Goal: Task Accomplishment & Management: Manage account settings

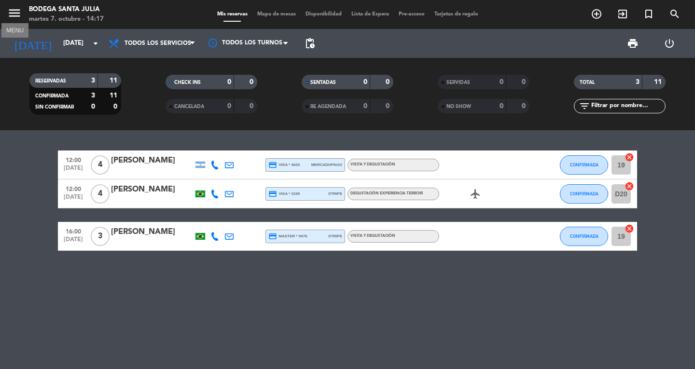
click at [19, 15] on icon "menu" at bounding box center [14, 13] width 14 height 14
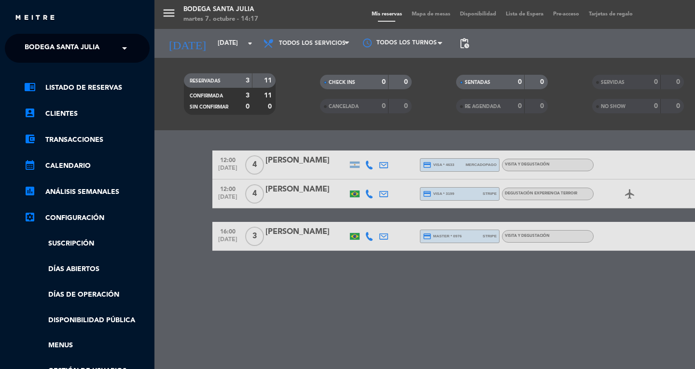
click at [245, 43] on div "menu Bodega Santa [PERSON_NAME][DATE] 7. octubre - 14:17 Mis reservas Mapa de m…" at bounding box center [501, 184] width 695 height 369
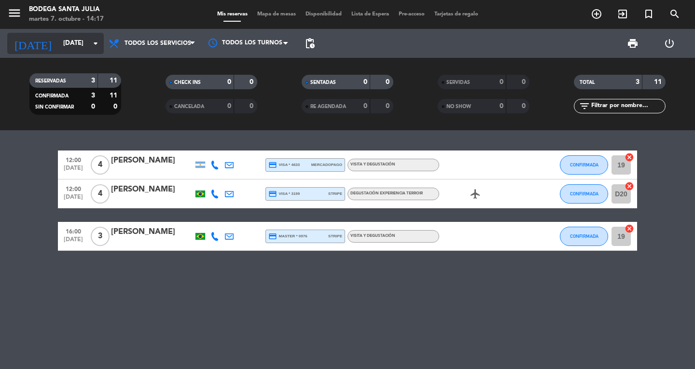
click at [100, 37] on input "[DATE]" at bounding box center [100, 43] width 85 height 17
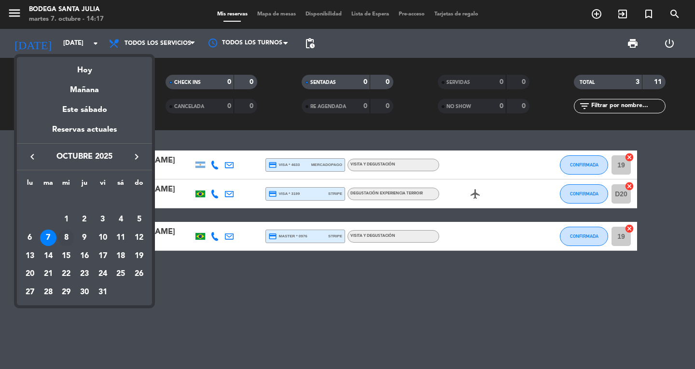
click at [66, 234] on div "8" at bounding box center [66, 238] width 16 height 16
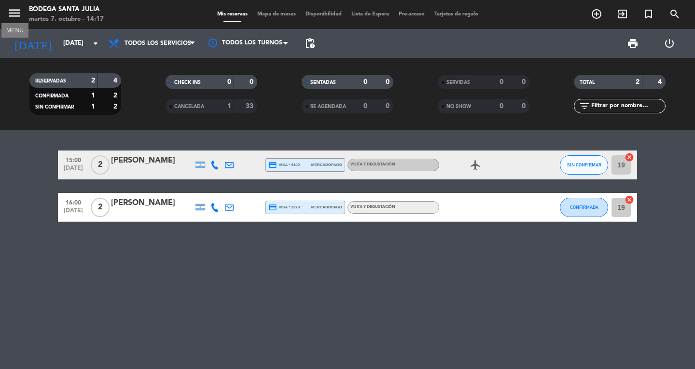
click at [7, 14] on icon "menu" at bounding box center [14, 13] width 14 height 14
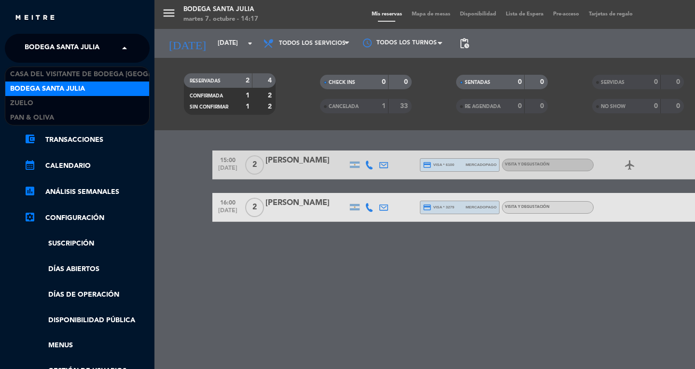
click at [122, 53] on span at bounding box center [127, 48] width 16 height 20
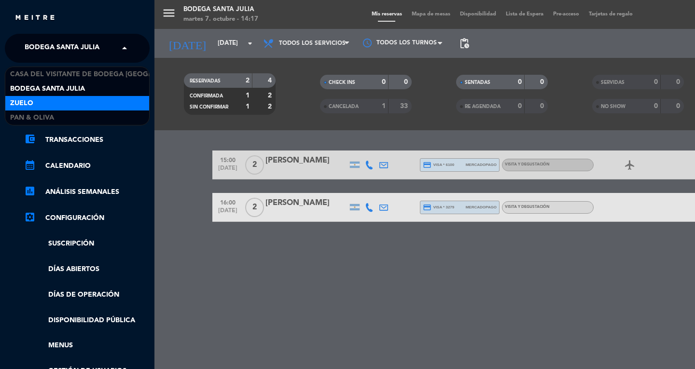
click at [72, 100] on div "Zuelo" at bounding box center [77, 103] width 144 height 14
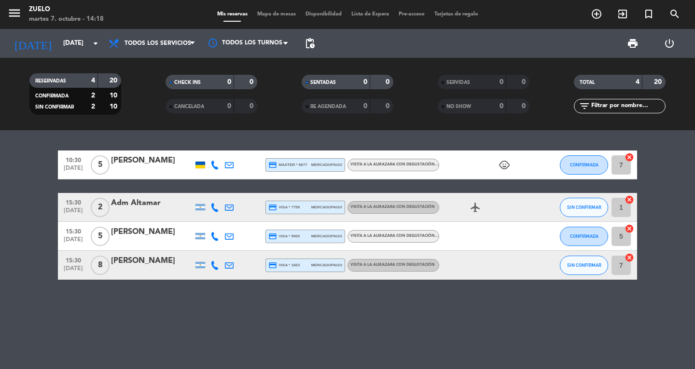
click at [200, 162] on div at bounding box center [200, 165] width 10 height 7
click at [8, 16] on icon "menu" at bounding box center [14, 13] width 14 height 14
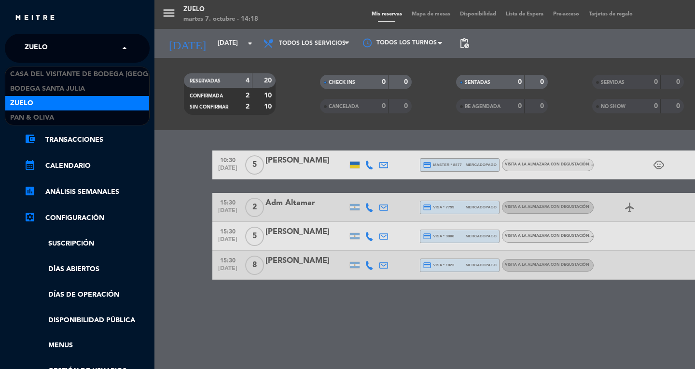
click at [125, 48] on span at bounding box center [127, 48] width 16 height 20
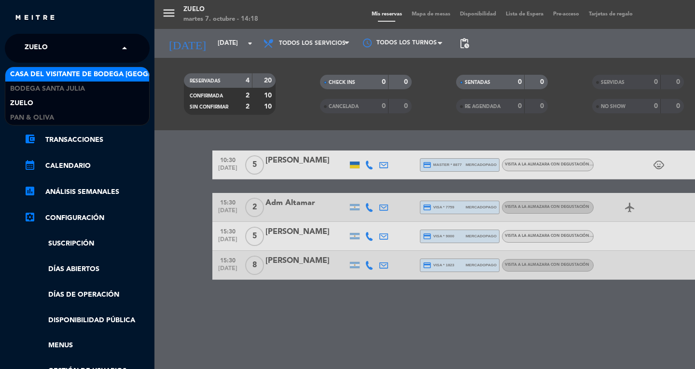
click at [83, 81] on div "Casa del Visitante de Bodega [GEOGRAPHIC_DATA][PERSON_NAME]" at bounding box center [77, 74] width 144 height 14
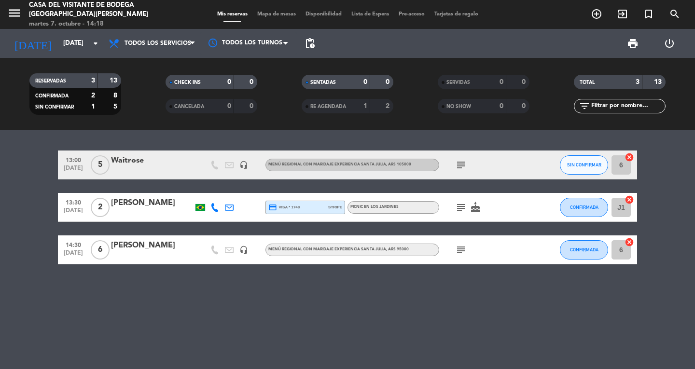
click at [459, 164] on icon "subject" at bounding box center [461, 165] width 12 height 12
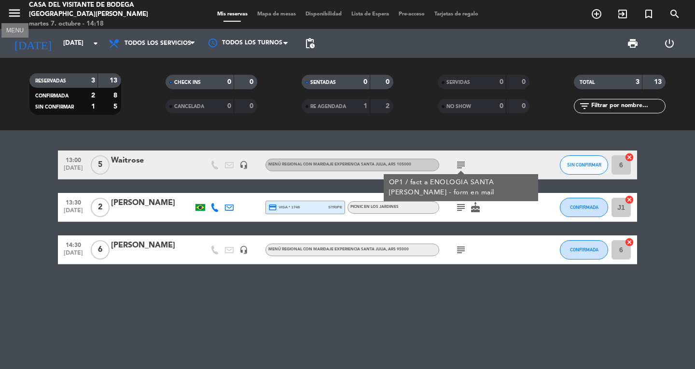
click at [15, 13] on icon "menu" at bounding box center [14, 13] width 14 height 14
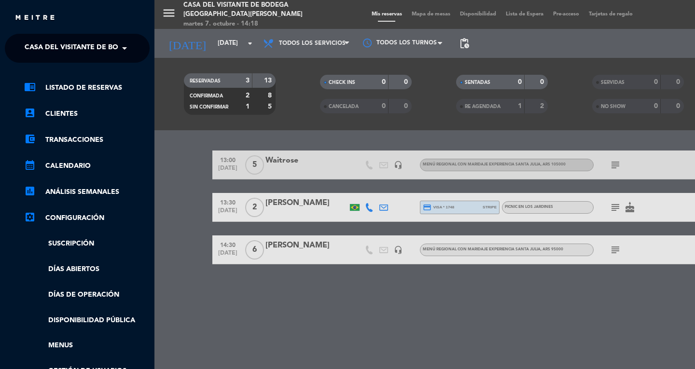
click at [119, 38] on span at bounding box center [127, 48] width 16 height 20
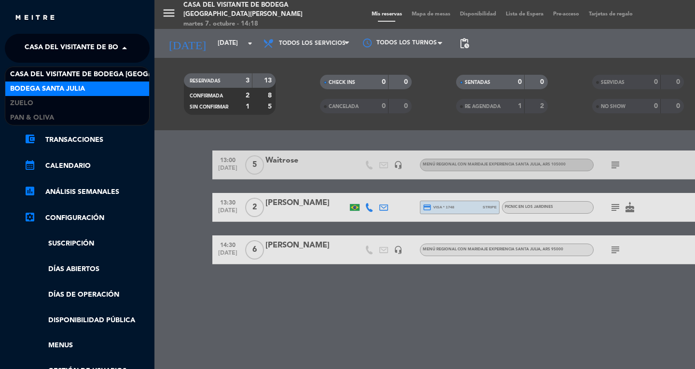
click at [72, 94] on span "Bodega Santa Julia" at bounding box center [47, 89] width 75 height 11
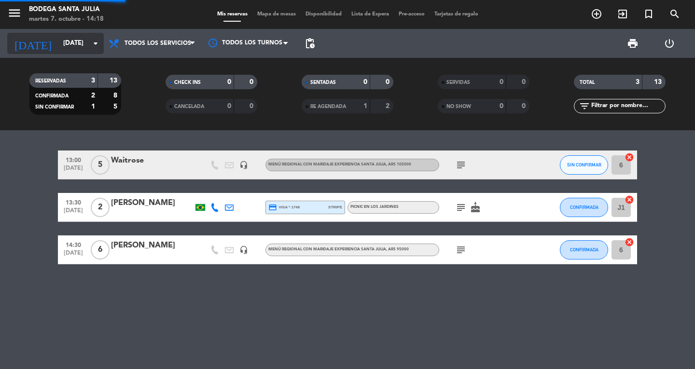
click at [93, 47] on icon "arrow_drop_down" at bounding box center [96, 44] width 12 height 12
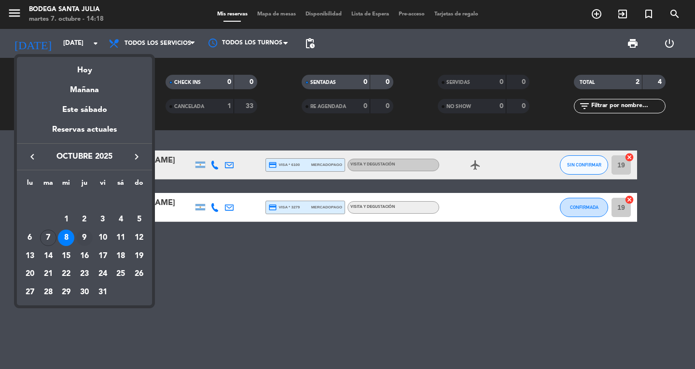
click at [84, 236] on div "9" at bounding box center [84, 238] width 16 height 16
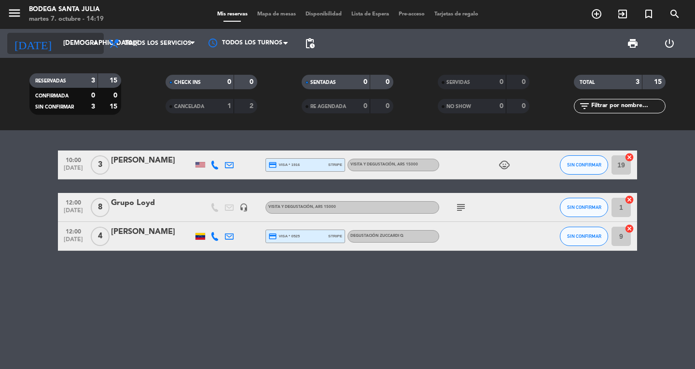
click at [89, 52] on div "[DATE] [DATE] arrow_drop_down" at bounding box center [55, 43] width 97 height 21
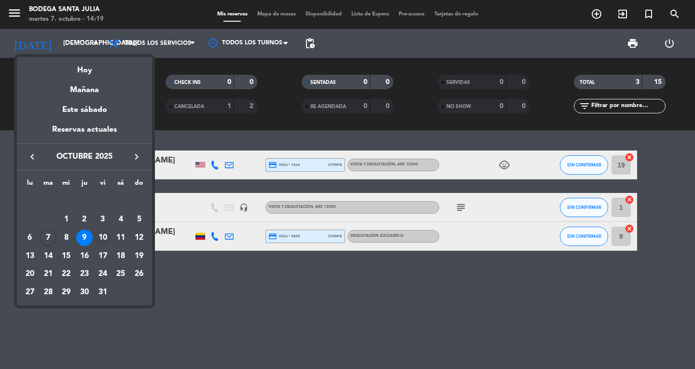
click at [101, 240] on div "10" at bounding box center [103, 238] width 16 height 16
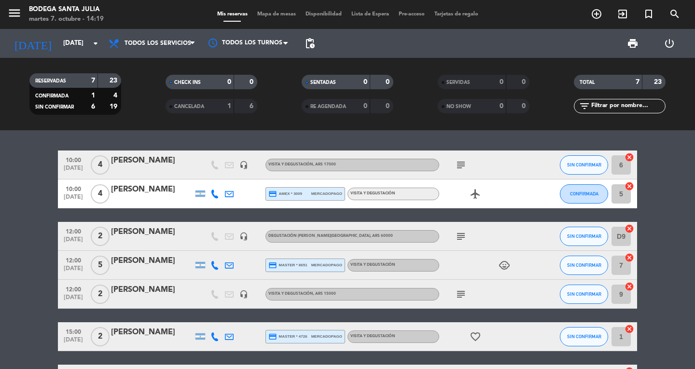
click at [464, 168] on icon "subject" at bounding box center [461, 165] width 12 height 12
click at [13, 12] on icon "menu" at bounding box center [14, 13] width 14 height 14
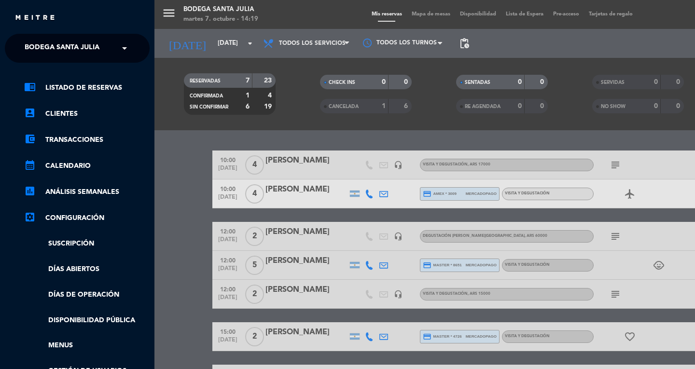
click at [119, 50] on span at bounding box center [127, 48] width 16 height 20
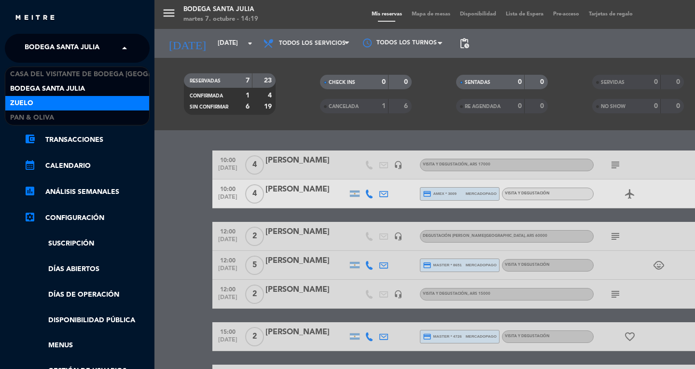
click at [101, 105] on div "Zuelo" at bounding box center [77, 103] width 144 height 14
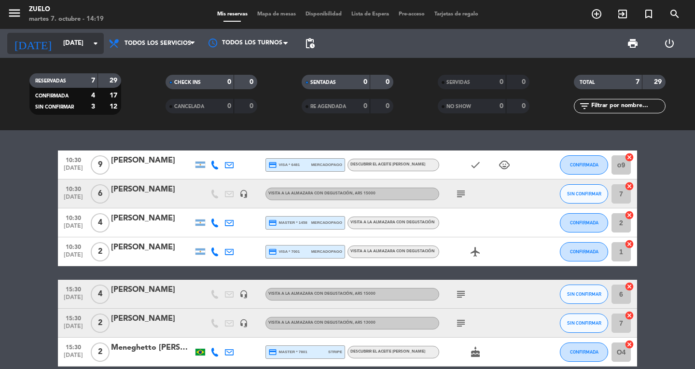
click at [87, 43] on input "[DATE]" at bounding box center [100, 43] width 85 height 17
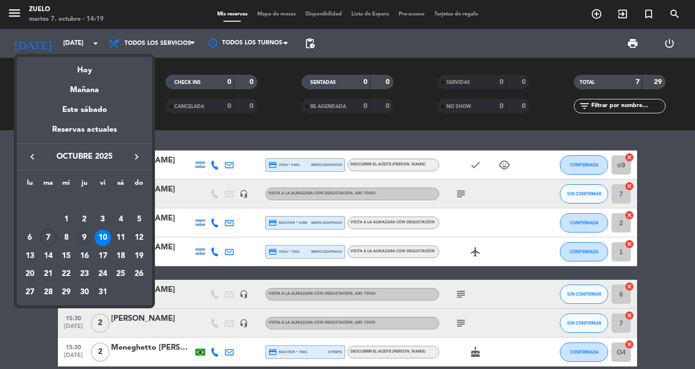
click at [83, 235] on div "9" at bounding box center [84, 238] width 16 height 16
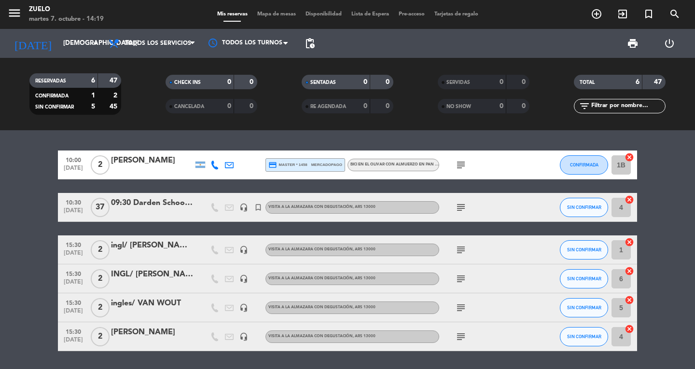
click at [461, 210] on icon "subject" at bounding box center [461, 208] width 12 height 12
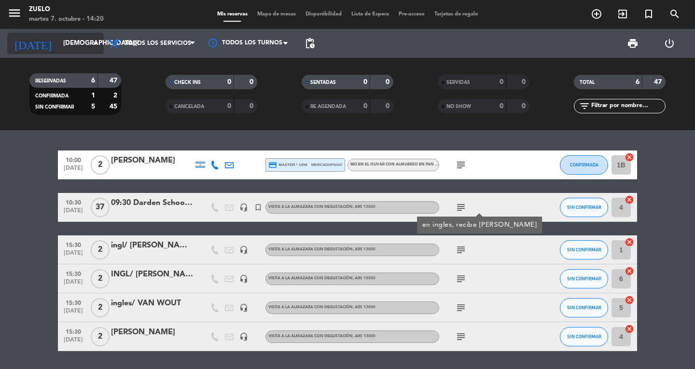
click at [99, 44] on icon "arrow_drop_down" at bounding box center [96, 44] width 12 height 12
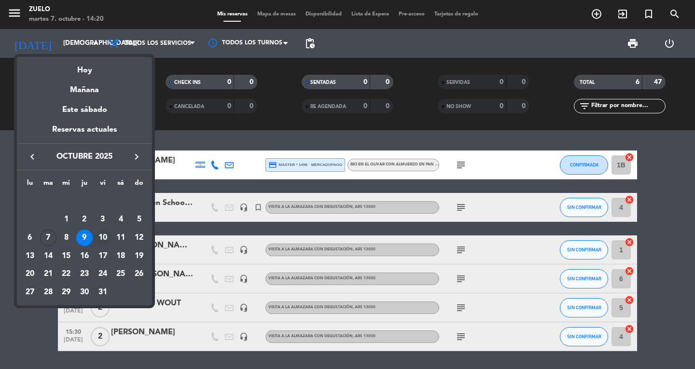
click at [102, 235] on div "10" at bounding box center [103, 238] width 16 height 16
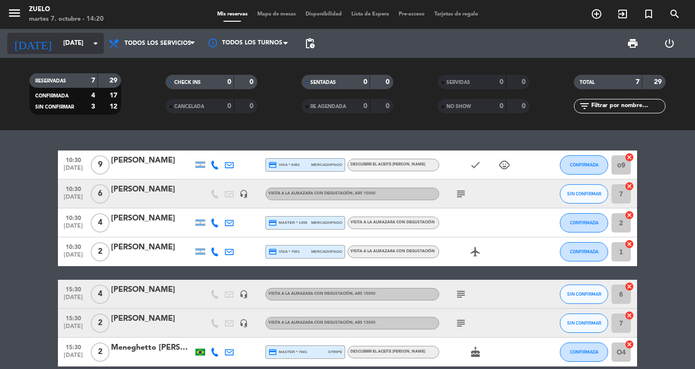
click at [100, 42] on icon "arrow_drop_down" at bounding box center [96, 44] width 12 height 12
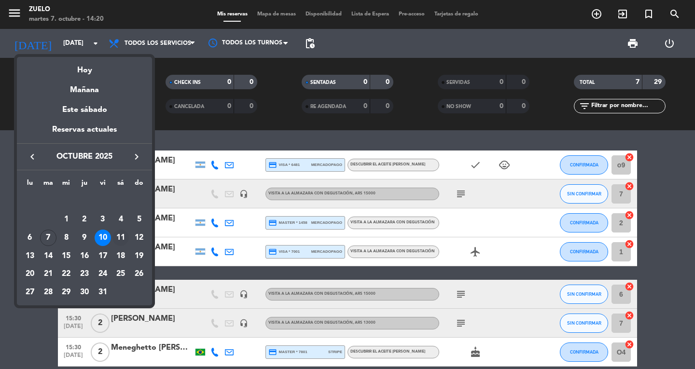
click at [123, 236] on div "11" at bounding box center [120, 238] width 16 height 16
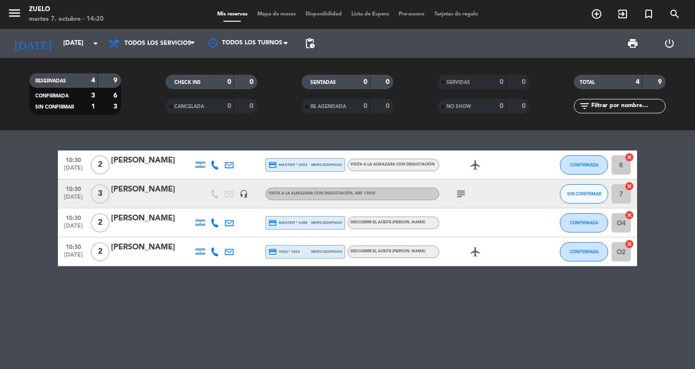
click at [6, 8] on div "menu Zuelo [DATE] 7. octubre - 14:20" at bounding box center [87, 14] width 174 height 23
click at [14, 9] on icon "menu" at bounding box center [14, 13] width 14 height 14
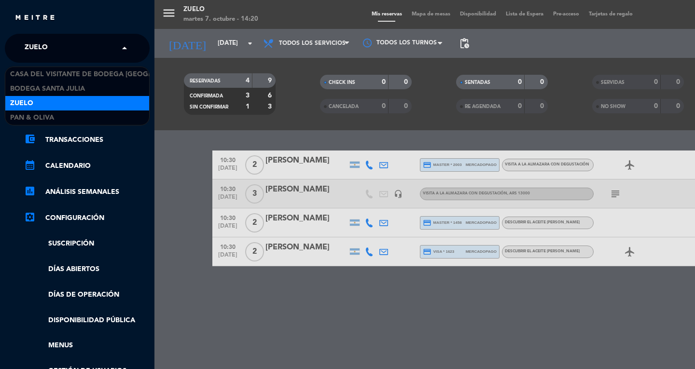
click at [119, 47] on span at bounding box center [127, 48] width 16 height 20
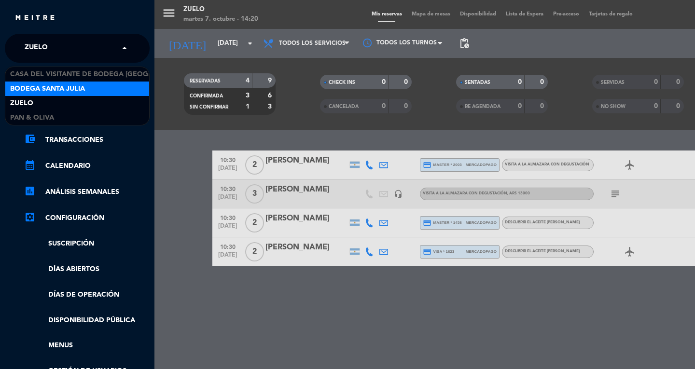
click at [82, 86] on span "Bodega Santa Julia" at bounding box center [47, 89] width 75 height 11
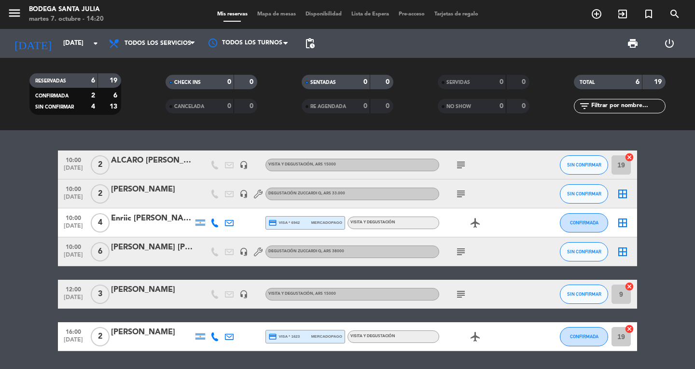
click at [460, 250] on icon "subject" at bounding box center [461, 252] width 12 height 12
click at [465, 194] on icon "subject" at bounding box center [461, 194] width 12 height 12
click at [464, 165] on icon "subject" at bounding box center [461, 165] width 12 height 12
click at [28, 233] on bookings-row "10:00 [DATE] 2 ALCARO [PERSON_NAME] headset_mic Visita y Degustación , ARS 1500…" at bounding box center [347, 251] width 695 height 201
click at [98, 36] on input "[DATE]" at bounding box center [100, 43] width 85 height 17
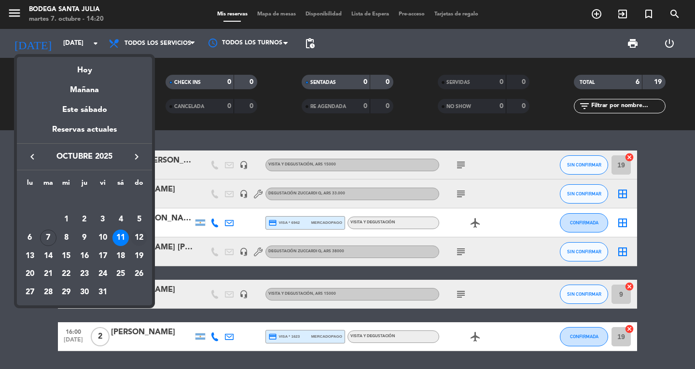
click at [138, 239] on div "12" at bounding box center [139, 238] width 16 height 16
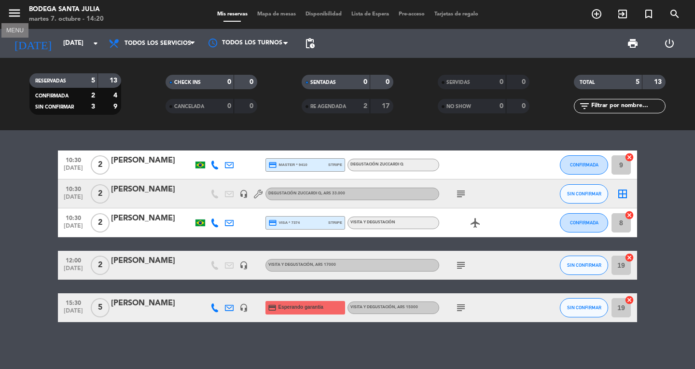
click at [14, 12] on icon "menu" at bounding box center [14, 13] width 14 height 14
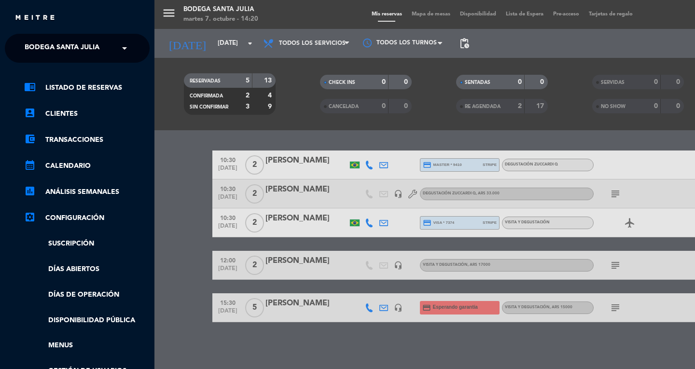
click at [132, 58] on ng-select "× Bodega Santa [PERSON_NAME] ×" at bounding box center [77, 48] width 145 height 29
click at [127, 55] on span at bounding box center [127, 48] width 16 height 20
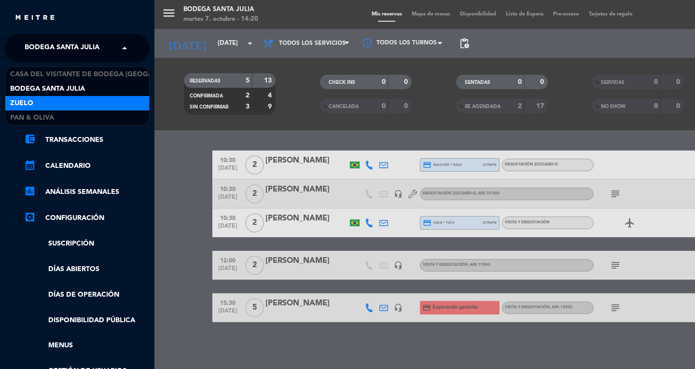
click at [88, 99] on div "Zuelo" at bounding box center [77, 103] width 144 height 14
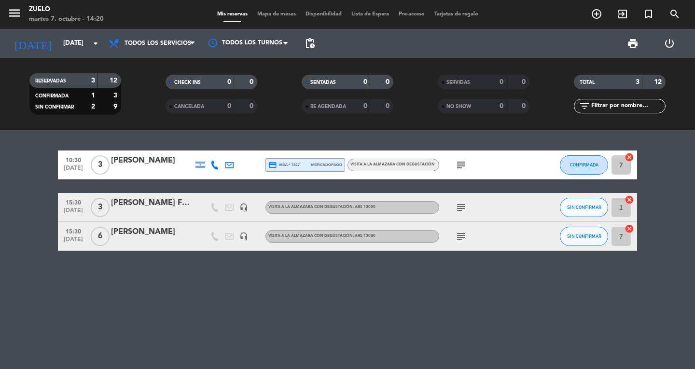
click at [462, 164] on icon "subject" at bounding box center [461, 165] width 12 height 12
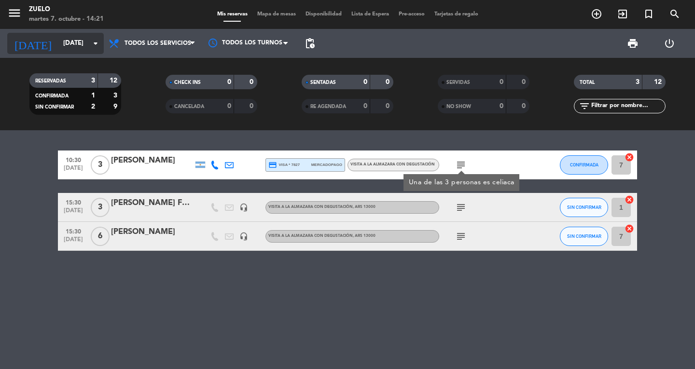
click at [95, 43] on icon "arrow_drop_down" at bounding box center [96, 44] width 12 height 12
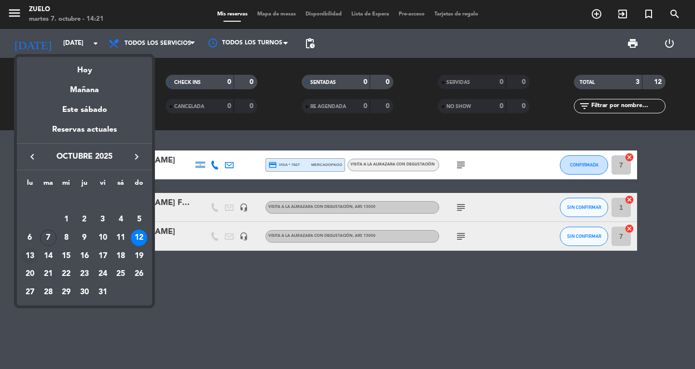
click at [30, 253] on div "13" at bounding box center [30, 256] width 16 height 16
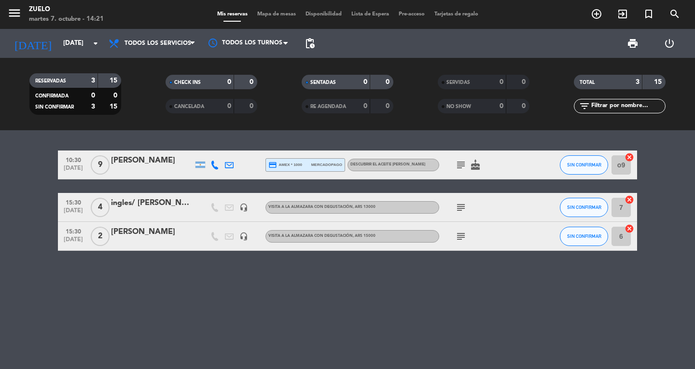
click at [459, 166] on icon "subject" at bounding box center [461, 165] width 12 height 12
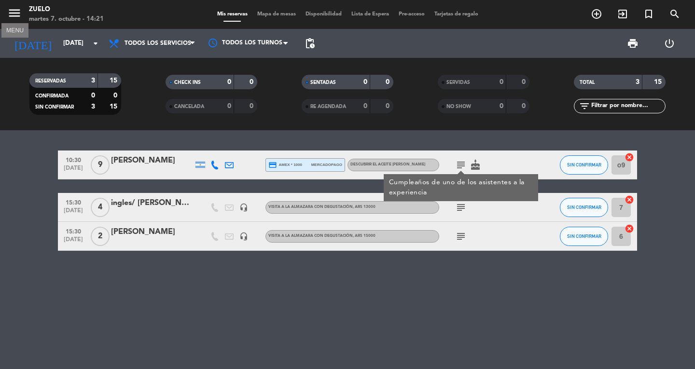
click at [16, 12] on icon "menu" at bounding box center [14, 13] width 14 height 14
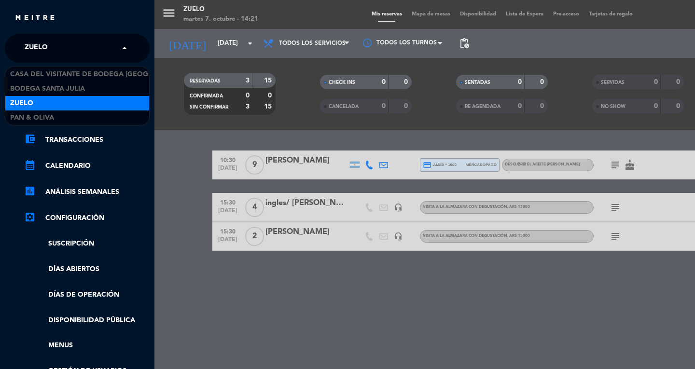
click at [119, 47] on span at bounding box center [127, 48] width 16 height 20
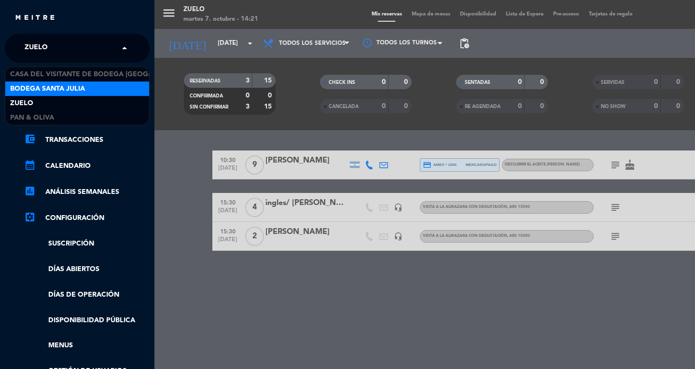
click at [83, 91] on span "Bodega Santa Julia" at bounding box center [47, 89] width 75 height 11
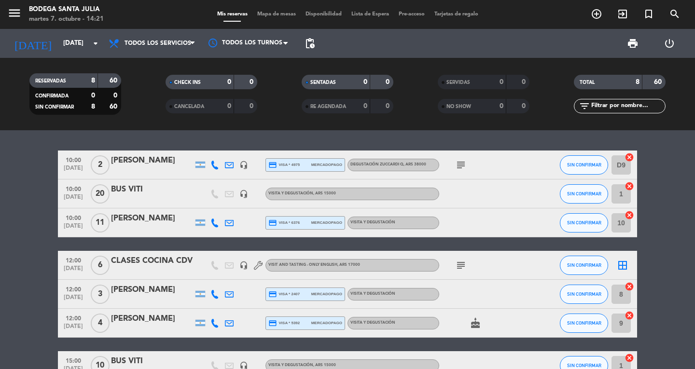
click at [140, 220] on div "[PERSON_NAME]" at bounding box center [152, 218] width 82 height 13
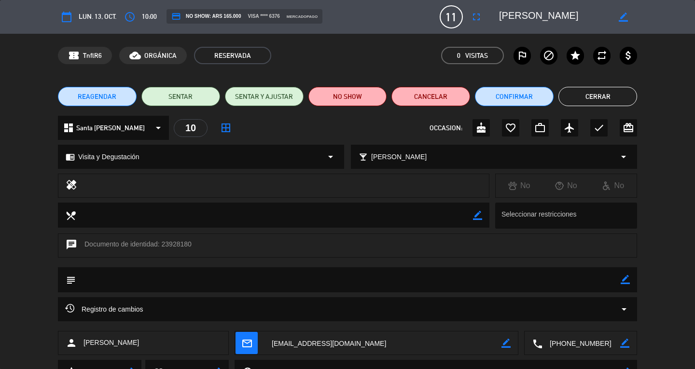
click at [589, 108] on div "REAGENDAR SENTAR SENTAR Y AJUSTAR NO SHOW Cancelar Confirmar Cerrar" at bounding box center [347, 96] width 695 height 39
click at [588, 99] on button "Cerrar" at bounding box center [597, 96] width 79 height 19
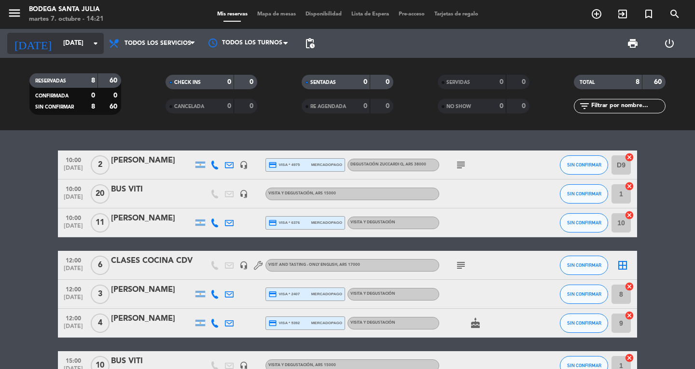
click at [95, 49] on icon "arrow_drop_down" at bounding box center [96, 44] width 12 height 12
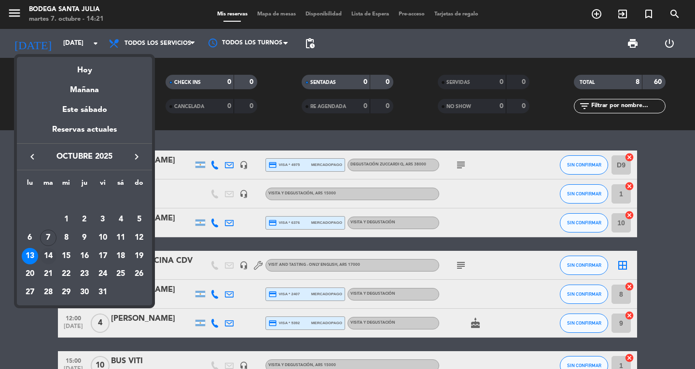
click at [46, 252] on div "14" at bounding box center [48, 256] width 16 height 16
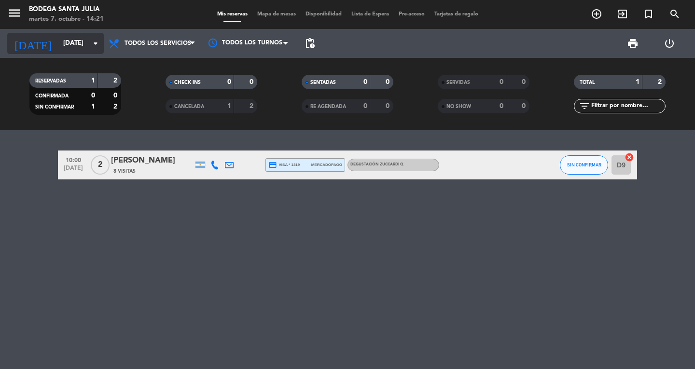
click at [94, 48] on icon "arrow_drop_down" at bounding box center [96, 44] width 12 height 12
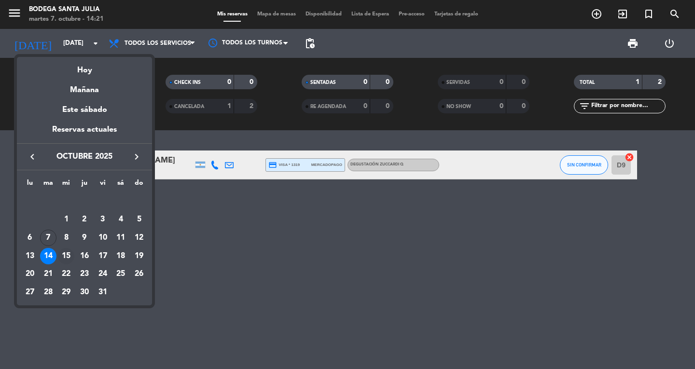
click at [65, 258] on div "15" at bounding box center [66, 256] width 16 height 16
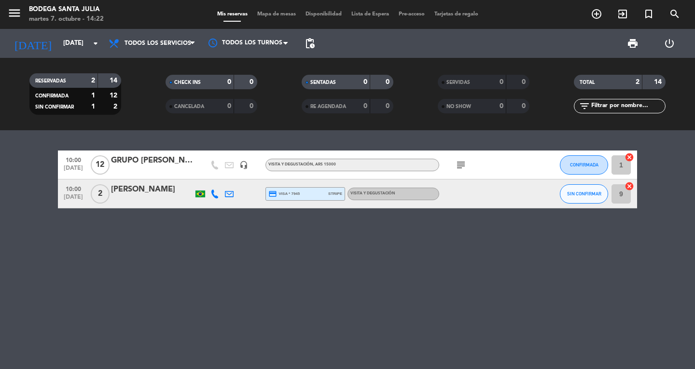
click at [457, 166] on icon "subject" at bounding box center [461, 165] width 12 height 12
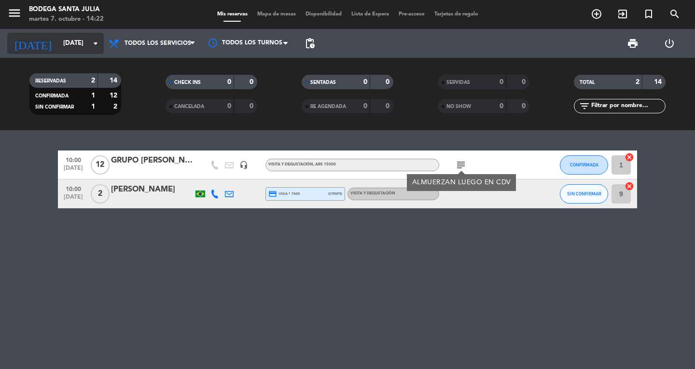
click at [100, 45] on icon "arrow_drop_down" at bounding box center [96, 44] width 12 height 12
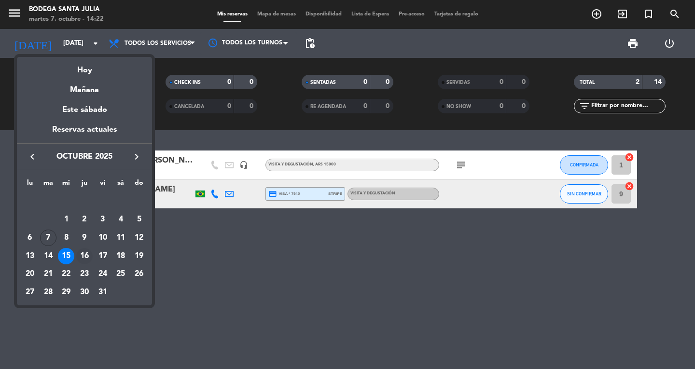
click at [84, 251] on div "16" at bounding box center [84, 256] width 16 height 16
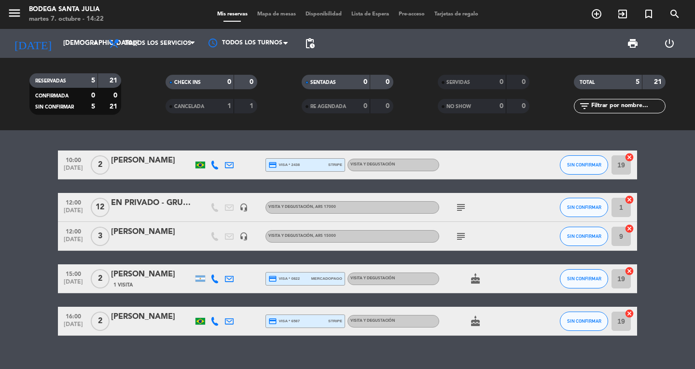
click at [457, 210] on icon "subject" at bounding box center [461, 208] width 12 height 12
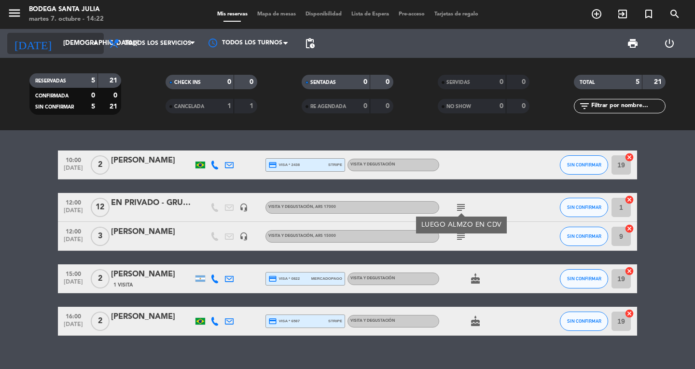
click at [90, 42] on icon "arrow_drop_down" at bounding box center [96, 44] width 12 height 12
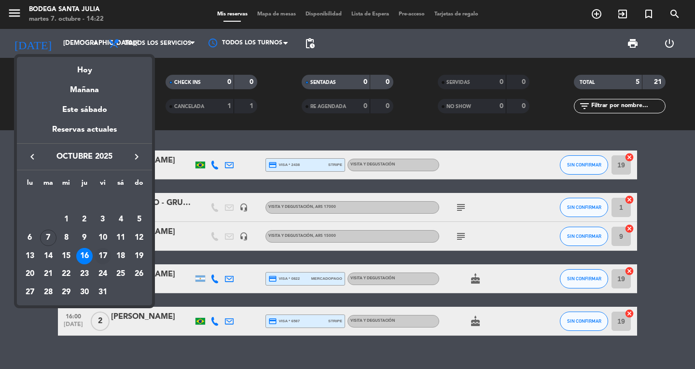
click at [102, 252] on div "17" at bounding box center [103, 256] width 16 height 16
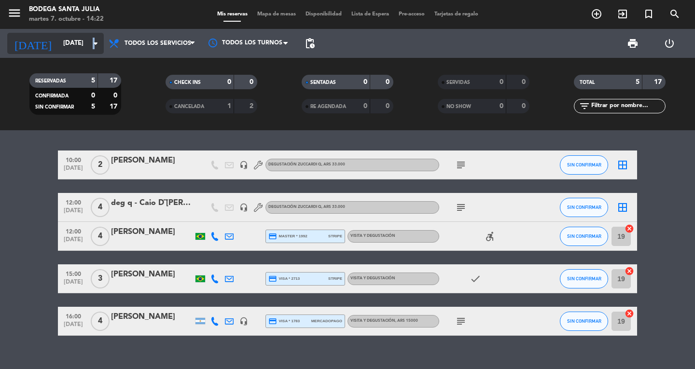
click at [95, 44] on icon "arrow_drop_down" at bounding box center [96, 44] width 12 height 12
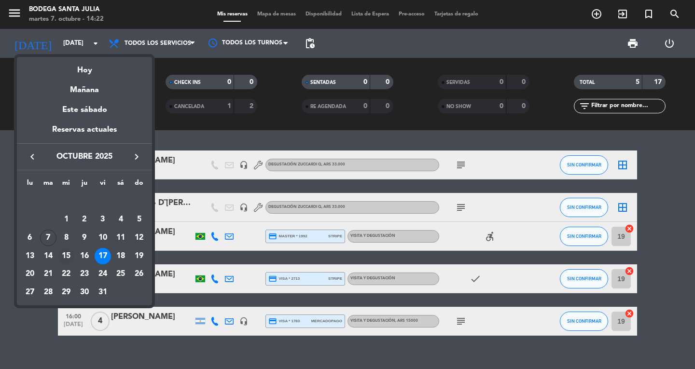
click at [61, 254] on div "15" at bounding box center [66, 256] width 16 height 16
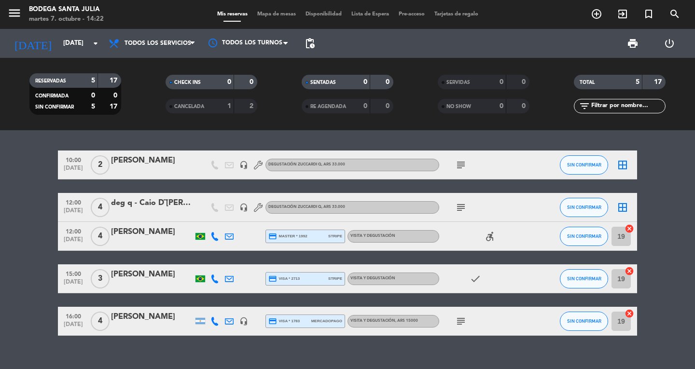
type input "[DATE]"
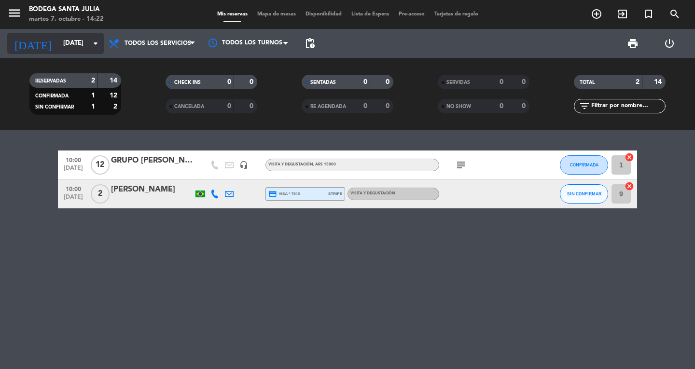
click at [96, 48] on icon "arrow_drop_down" at bounding box center [96, 44] width 12 height 12
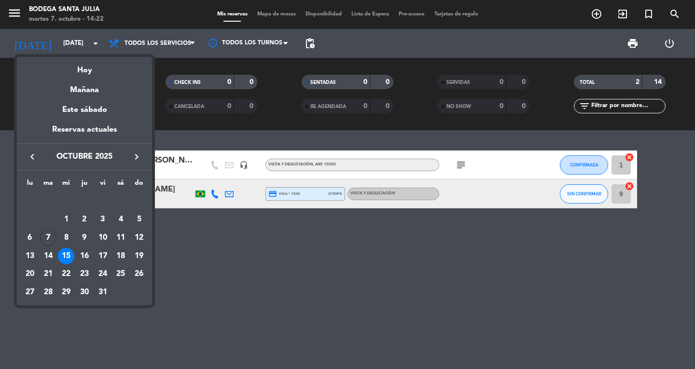
click at [237, 268] on div at bounding box center [347, 184] width 695 height 369
